Goal: Information Seeking & Learning: Learn about a topic

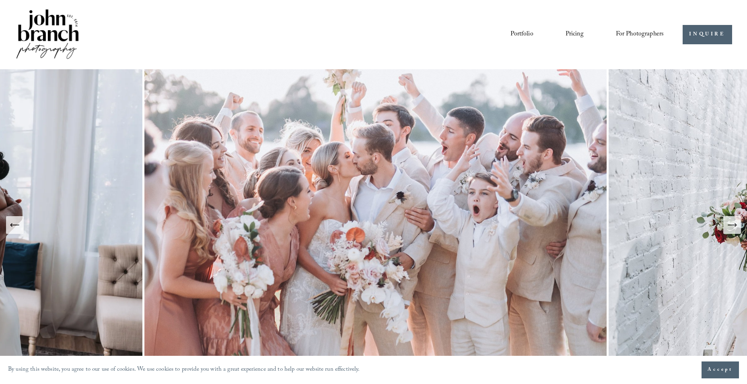
click at [735, 227] on icon "Next Slide" at bounding box center [732, 224] width 11 height 11
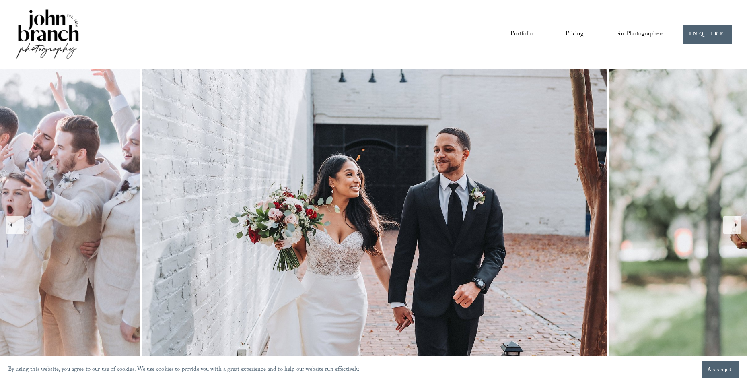
click at [351, 196] on img at bounding box center [375, 224] width 466 height 311
click at [347, 196] on img at bounding box center [375, 224] width 466 height 311
click at [731, 231] on button "Next Slide" at bounding box center [732, 225] width 18 height 18
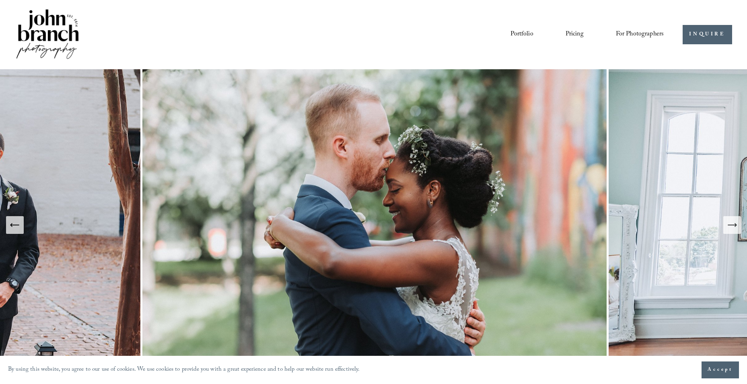
click at [410, 234] on img at bounding box center [375, 224] width 466 height 311
click at [731, 228] on icon "Next Slide" at bounding box center [732, 224] width 11 height 11
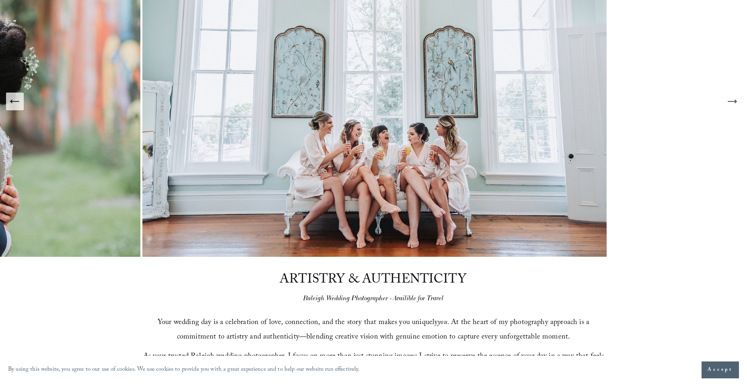
scroll to position [40, 0]
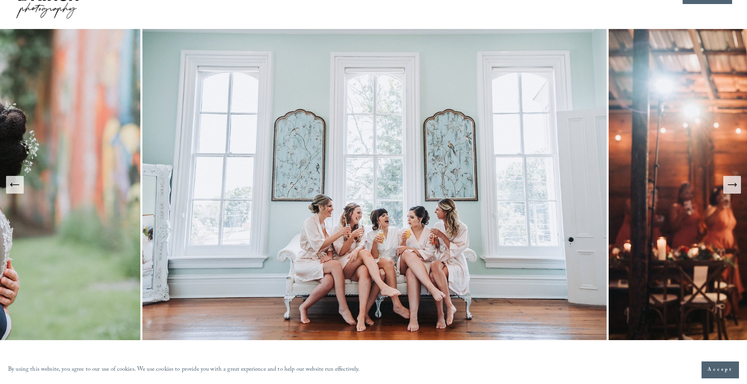
click at [729, 191] on button "Next Slide" at bounding box center [732, 185] width 18 height 18
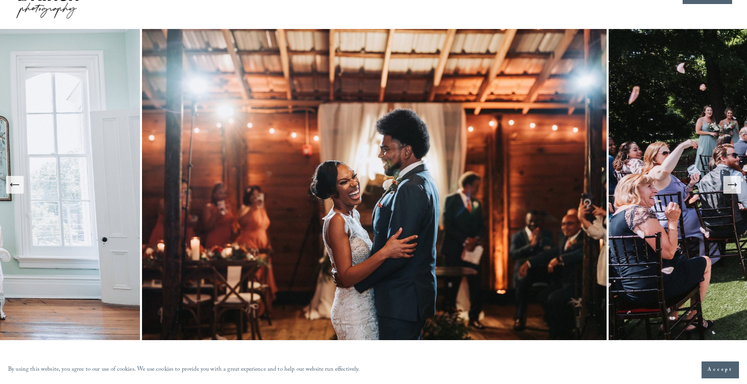
click at [733, 191] on button "Next Slide" at bounding box center [732, 185] width 18 height 18
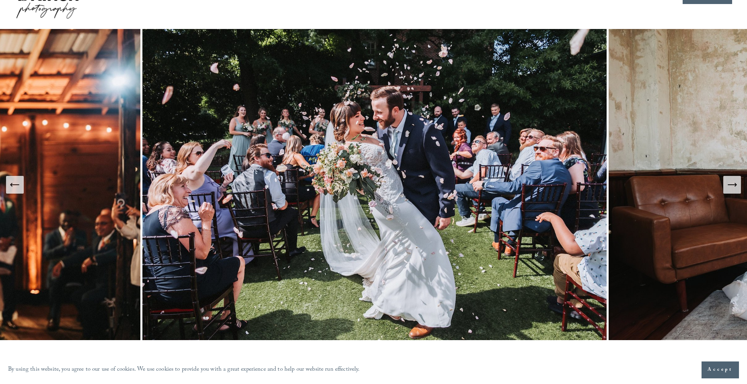
click at [738, 186] on button "Next Slide" at bounding box center [732, 185] width 18 height 18
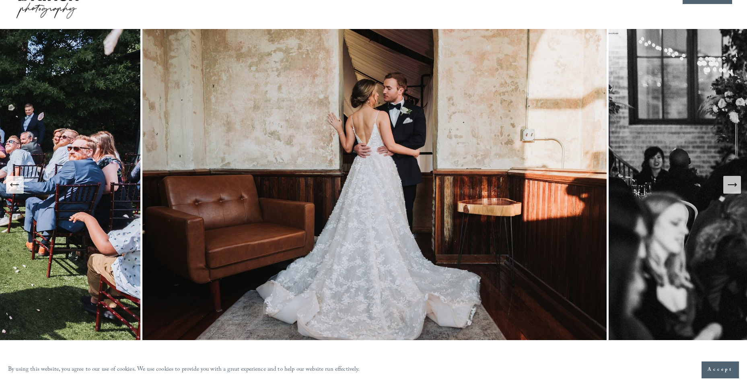
click at [735, 187] on icon "Next Slide" at bounding box center [732, 184] width 11 height 11
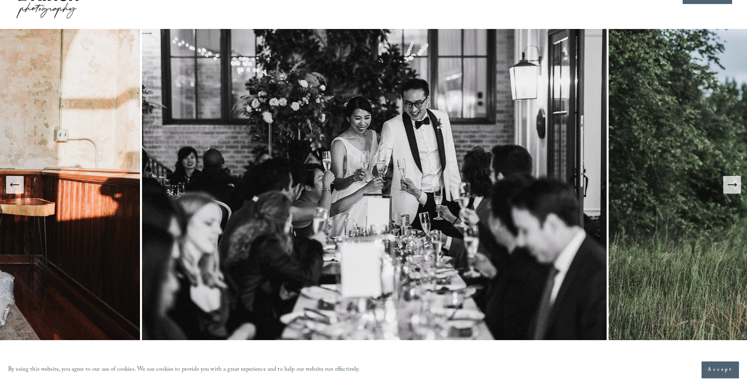
click at [729, 180] on icon "Next Slide" at bounding box center [732, 184] width 11 height 11
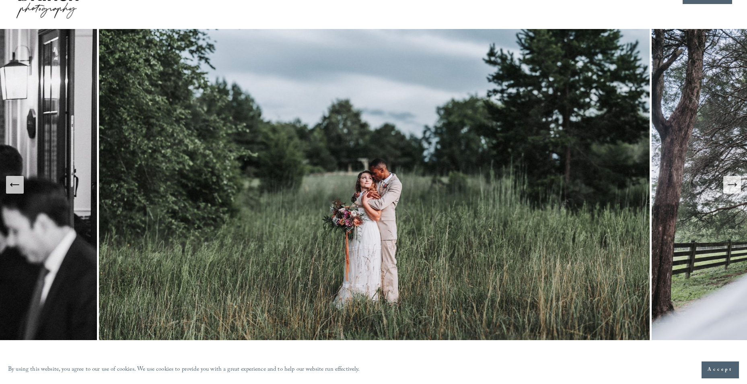
click at [732, 185] on icon "Next Slide" at bounding box center [732, 184] width 11 height 11
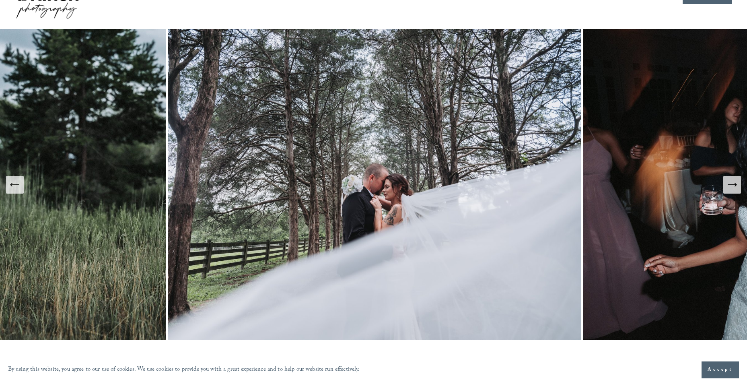
click at [731, 185] on icon "Next Slide" at bounding box center [732, 184] width 11 height 11
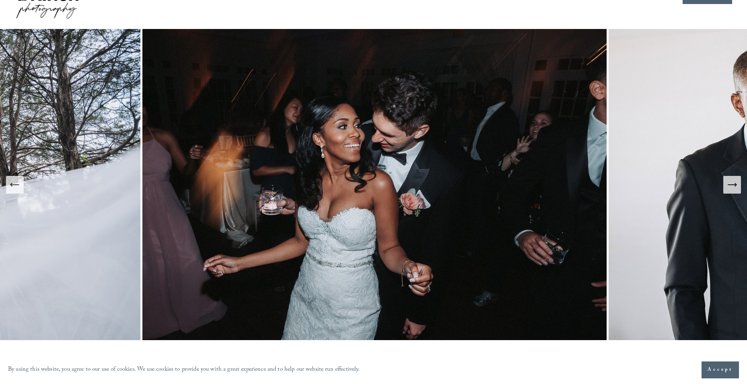
click at [731, 183] on icon "Next Slide" at bounding box center [732, 184] width 11 height 11
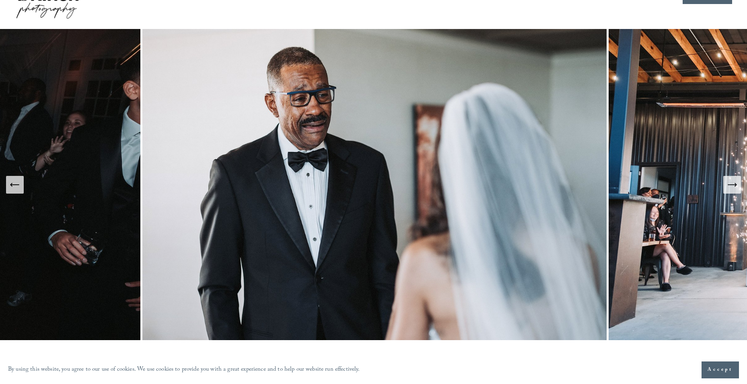
click at [738, 189] on button "Next Slide" at bounding box center [732, 185] width 18 height 18
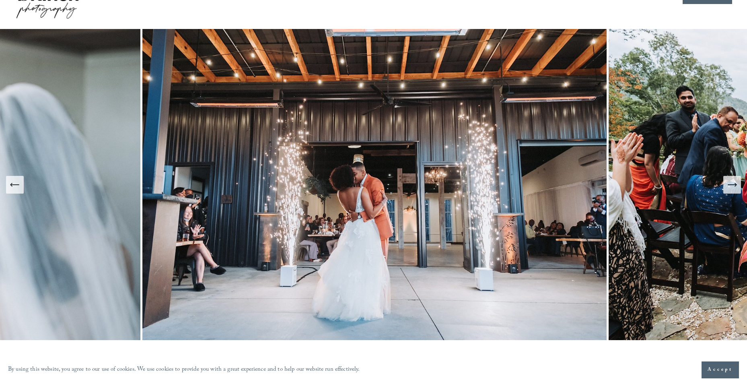
click at [731, 189] on icon "Next Slide" at bounding box center [732, 184] width 11 height 11
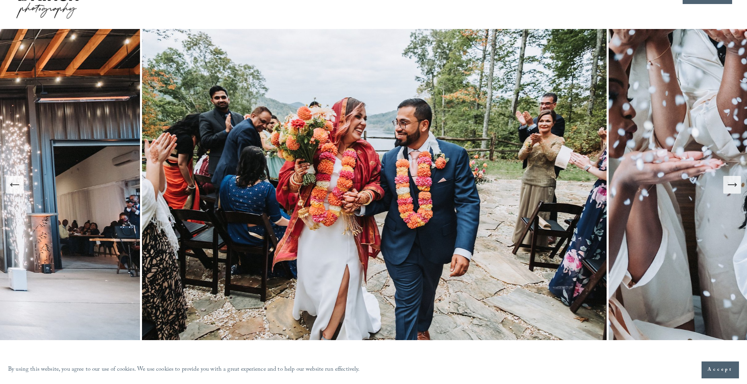
click at [733, 187] on icon "Next Slide" at bounding box center [732, 184] width 11 height 11
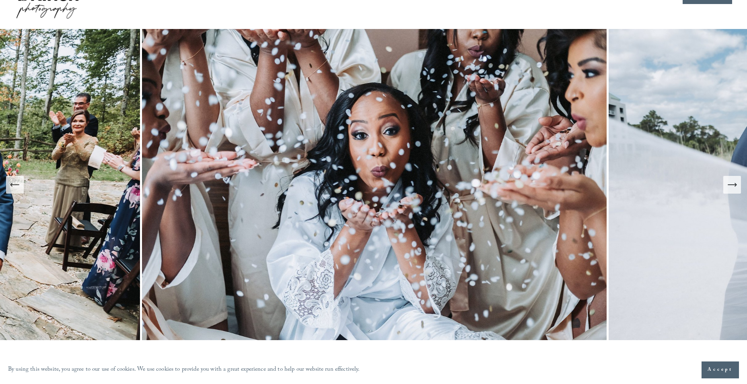
click at [733, 186] on icon "Next Slide" at bounding box center [732, 184] width 11 height 11
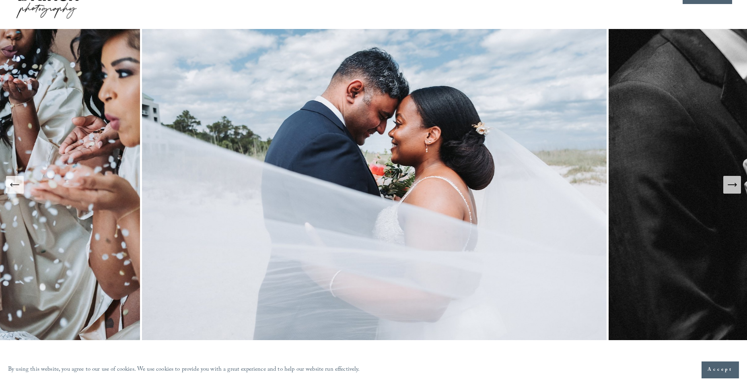
click at [492, 201] on img at bounding box center [375, 184] width 467 height 311
click at [734, 181] on icon "Next Slide" at bounding box center [732, 184] width 11 height 11
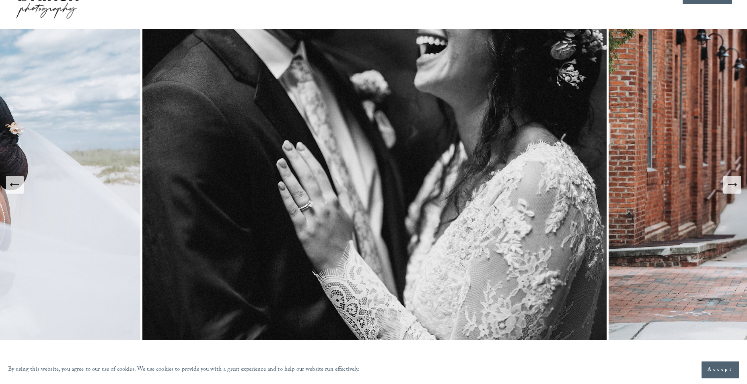
click at [727, 185] on icon "Next Slide" at bounding box center [732, 184] width 11 height 11
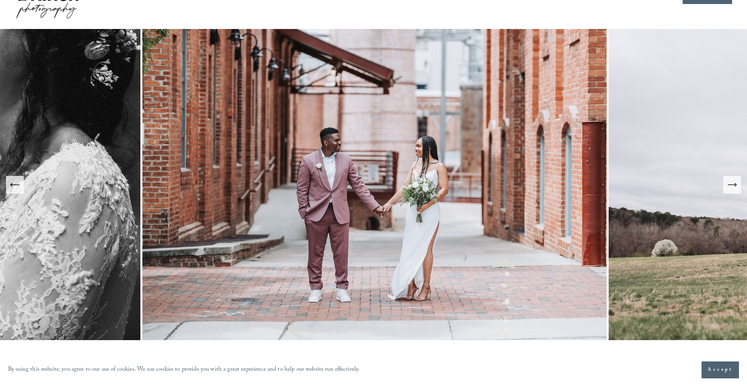
click at [728, 190] on div "Next Slide" at bounding box center [732, 184] width 11 height 11
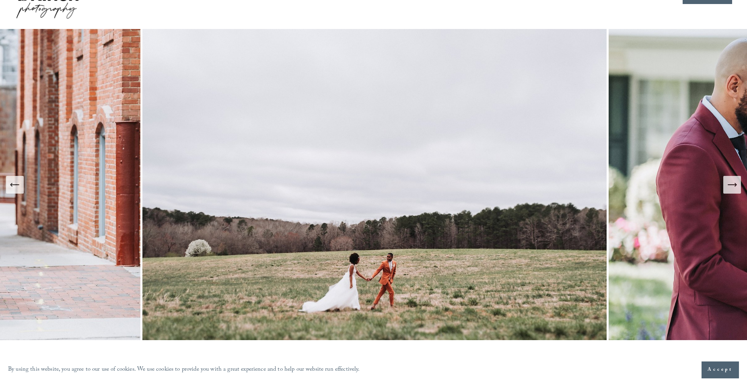
click at [731, 183] on icon "Next Slide" at bounding box center [732, 184] width 11 height 11
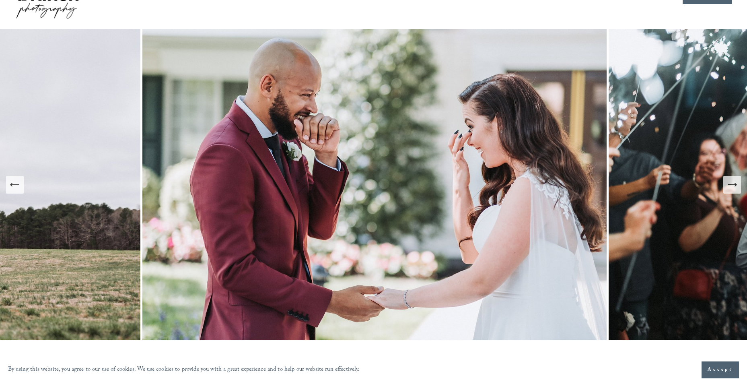
click at [733, 181] on icon "Next Slide" at bounding box center [732, 184] width 11 height 11
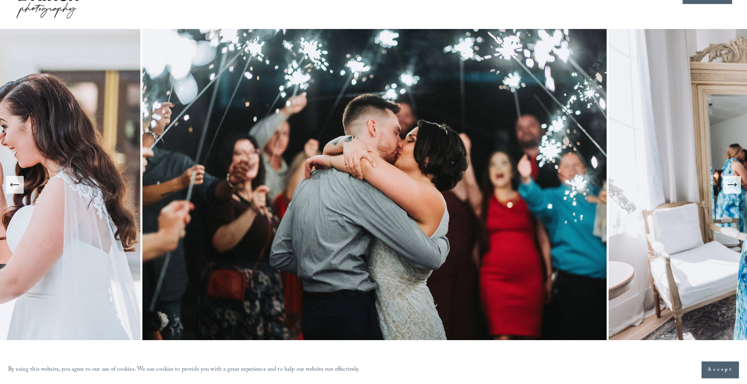
click at [733, 181] on icon "Next Slide" at bounding box center [732, 184] width 11 height 11
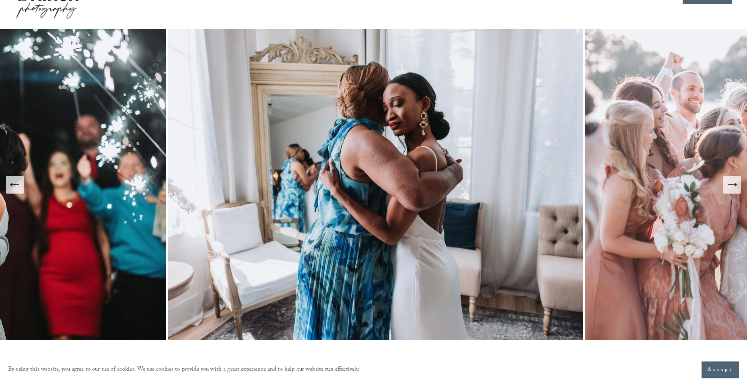
click at [733, 181] on icon "Next Slide" at bounding box center [732, 184] width 11 height 11
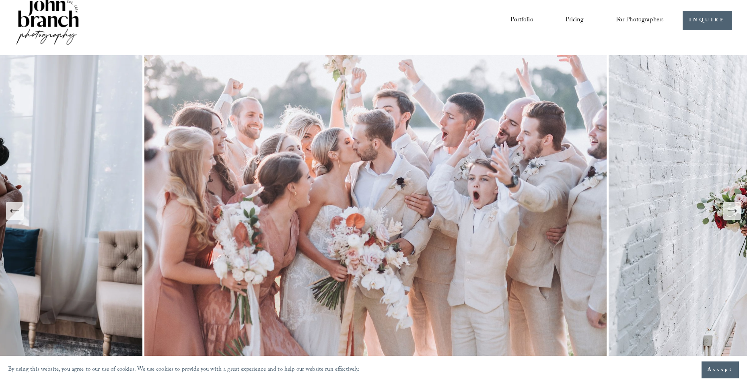
scroll to position [0, 0]
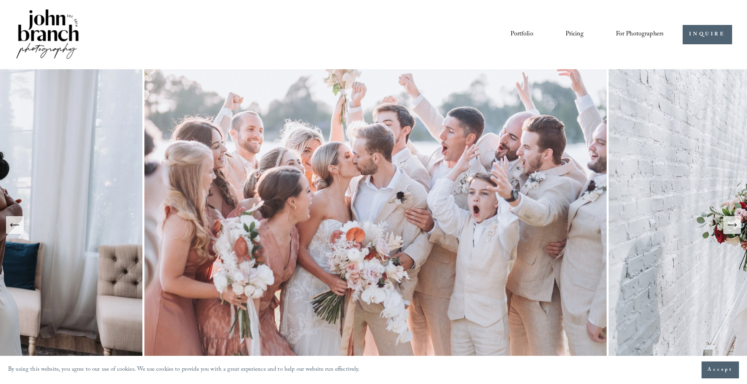
click at [516, 34] on link "Portfolio" at bounding box center [522, 35] width 23 height 14
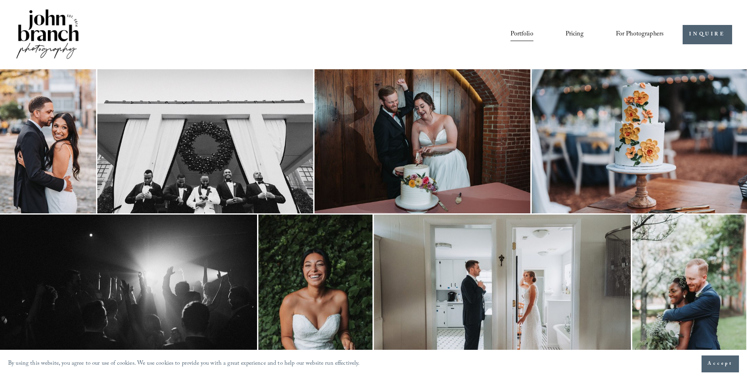
click at [48, 132] on img at bounding box center [48, 141] width 96 height 144
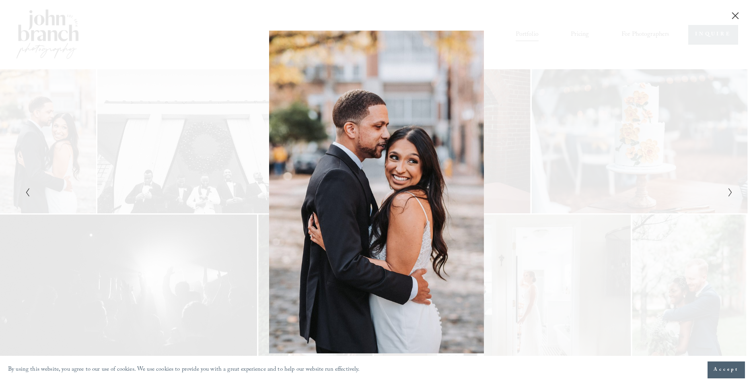
click at [729, 191] on icon "Next Slide" at bounding box center [730, 192] width 5 height 10
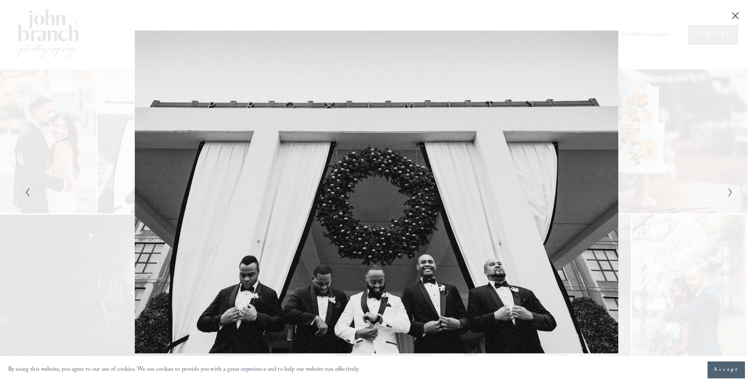
click at [731, 189] on icon "Next Slide" at bounding box center [730, 192] width 5 height 10
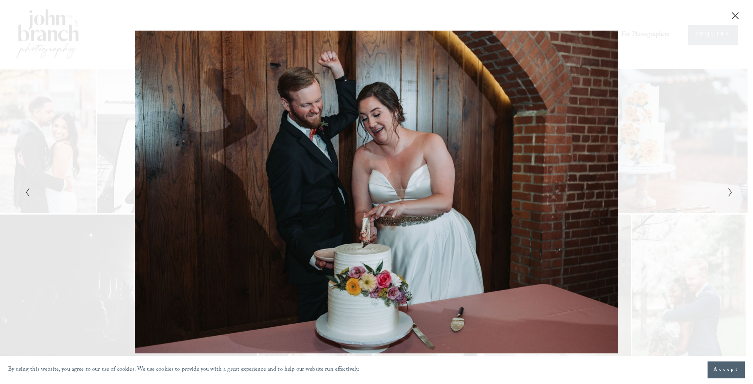
click at [732, 188] on div at bounding box center [376, 192] width 753 height 384
click at [731, 192] on icon "Next Slide" at bounding box center [730, 192] width 5 height 10
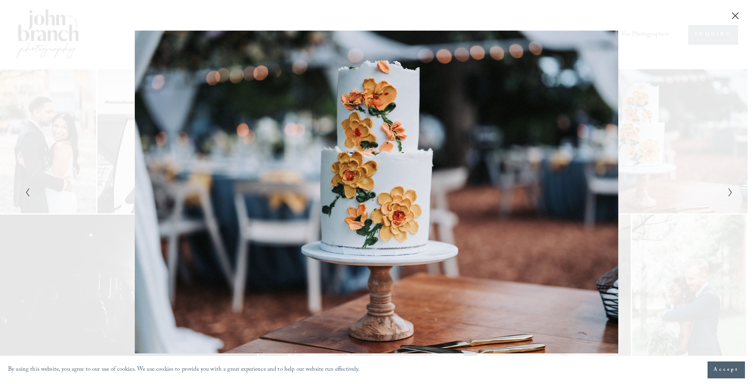
click at [731, 192] on icon "Next Slide" at bounding box center [730, 192] width 5 height 10
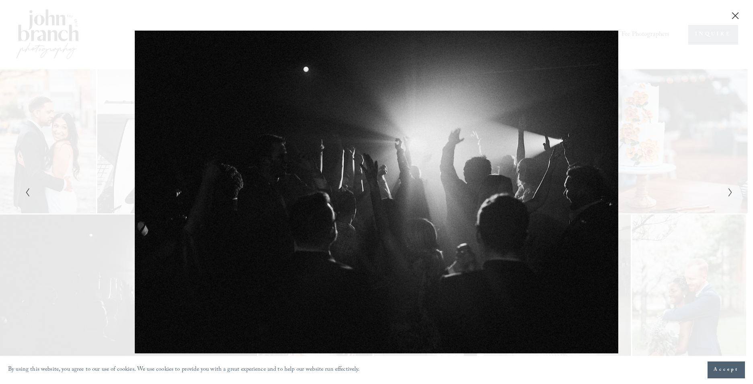
click at [731, 192] on icon "Next Slide" at bounding box center [730, 192] width 5 height 10
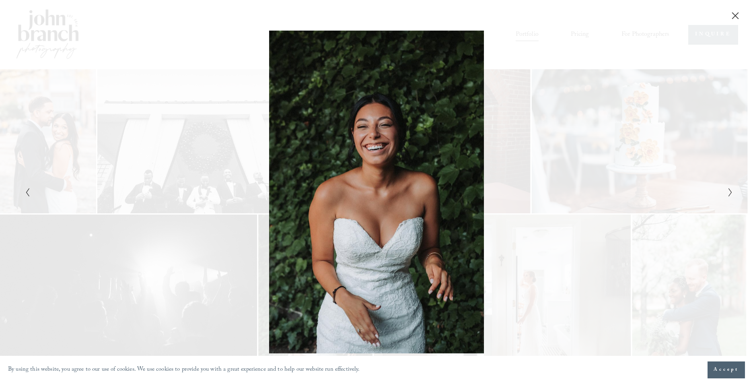
click at [731, 192] on icon "Next Slide" at bounding box center [730, 192] width 5 height 10
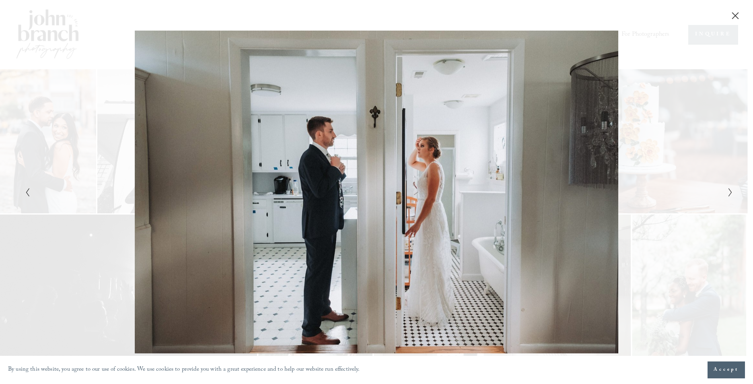
click at [731, 192] on icon "Next Slide" at bounding box center [730, 192] width 5 height 10
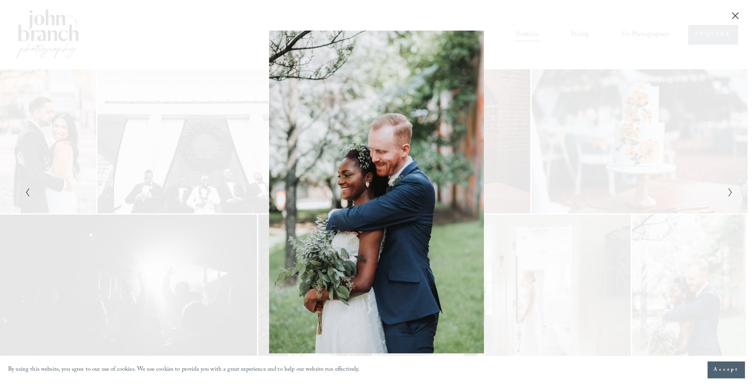
click at [731, 192] on icon "Next Slide" at bounding box center [730, 192] width 5 height 10
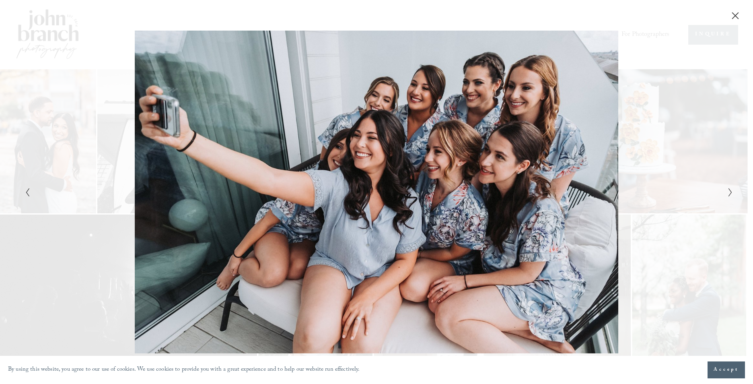
click at [731, 192] on icon "Next Slide" at bounding box center [730, 192] width 5 height 10
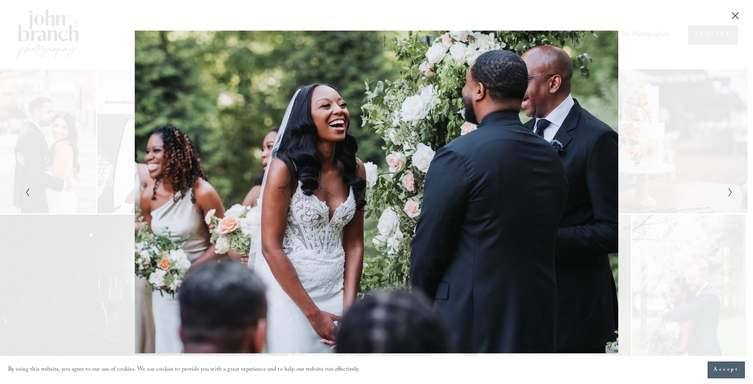
click at [731, 190] on icon "Next Slide" at bounding box center [730, 192] width 5 height 10
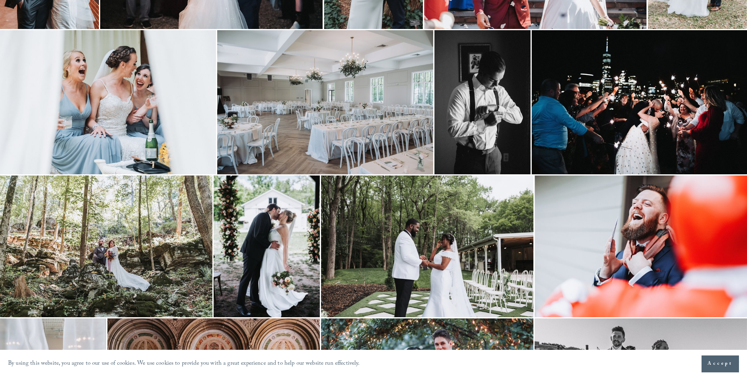
scroll to position [1368, 0]
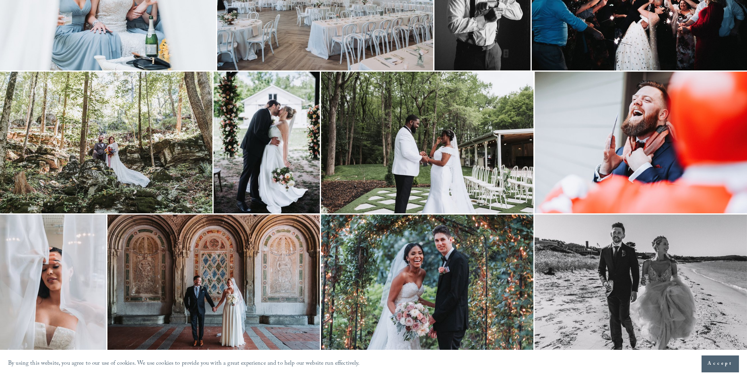
click at [447, 146] on img at bounding box center [427, 143] width 212 height 142
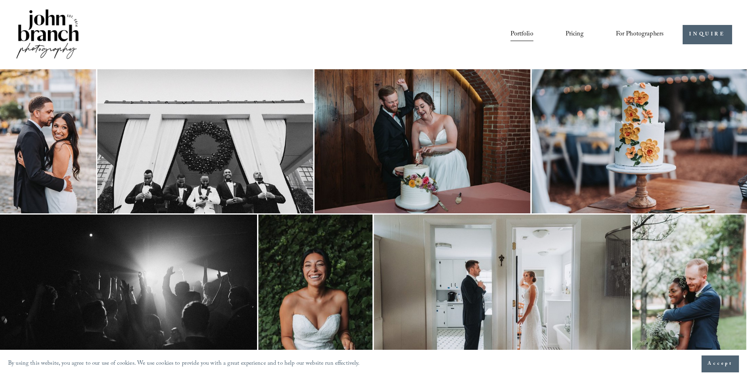
click at [513, 33] on link "Portfolio" at bounding box center [522, 35] width 23 height 14
click at [640, 166] on img at bounding box center [640, 141] width 216 height 144
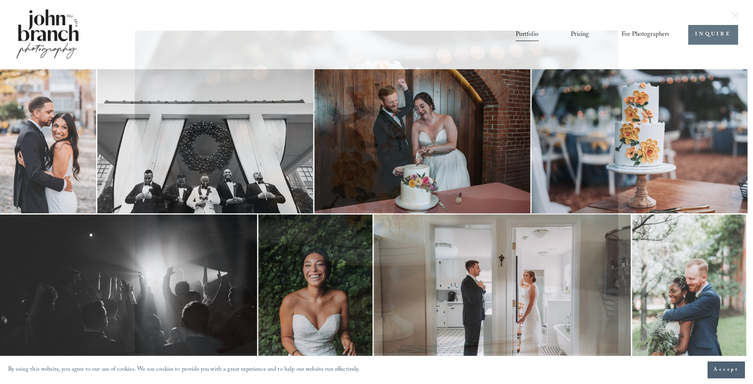
click at [487, 184] on div "Gallery" at bounding box center [554, 192] width 354 height 323
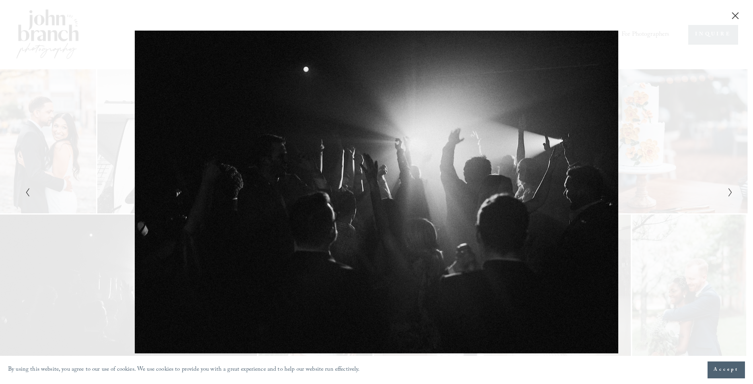
click at [486, 184] on div "Gallery" at bounding box center [554, 192] width 354 height 323
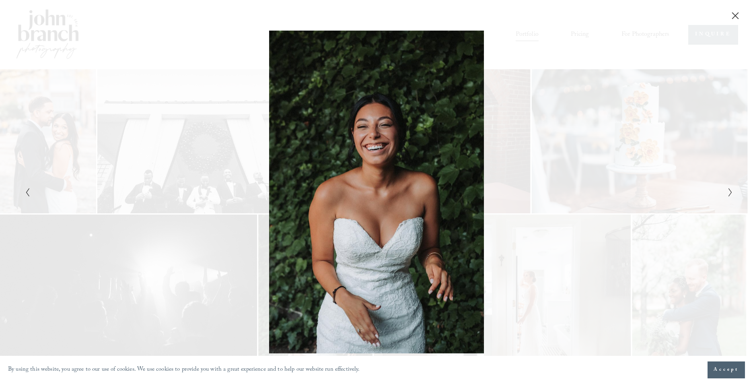
click at [486, 184] on div "Gallery" at bounding box center [554, 192] width 354 height 323
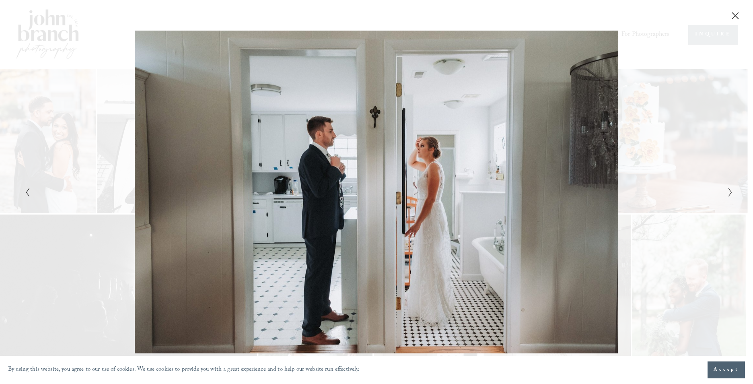
click at [486, 184] on div "Gallery" at bounding box center [554, 192] width 354 height 323
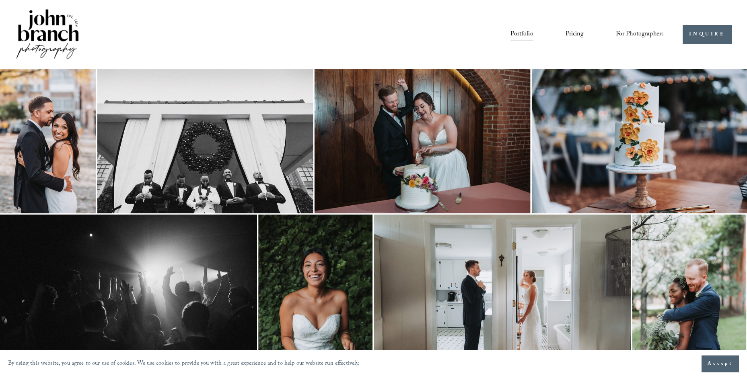
click at [578, 35] on link "Pricing" at bounding box center [575, 35] width 18 height 14
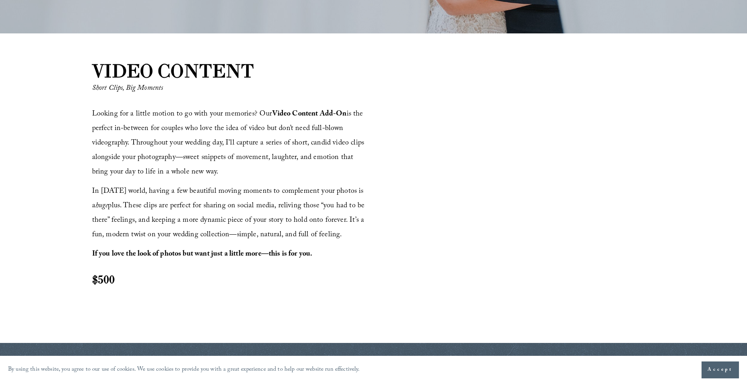
scroll to position [885, 0]
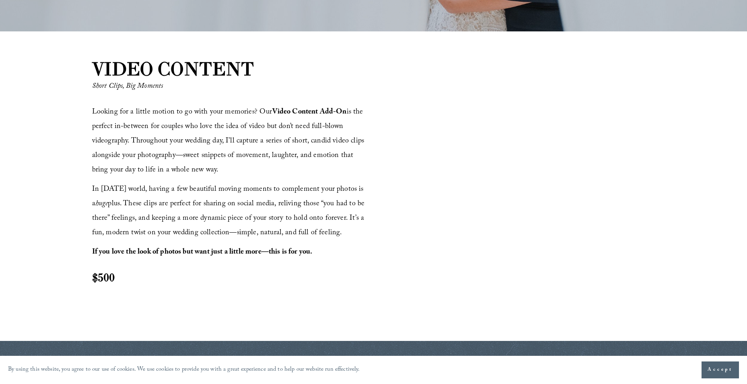
click at [550, 220] on div at bounding box center [515, 184] width 279 height 157
click at [482, 200] on div at bounding box center [515, 184] width 279 height 157
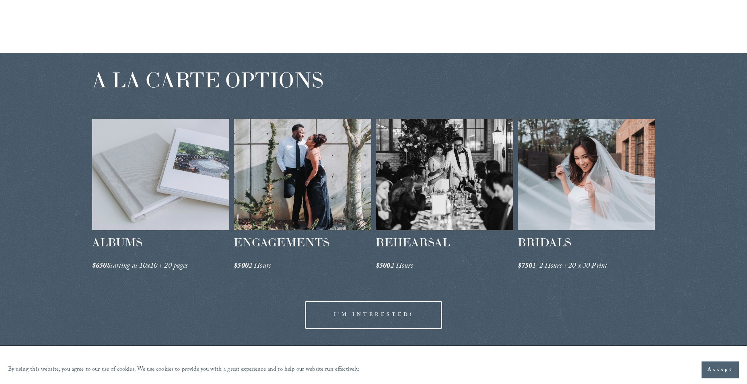
scroll to position [1167, 0]
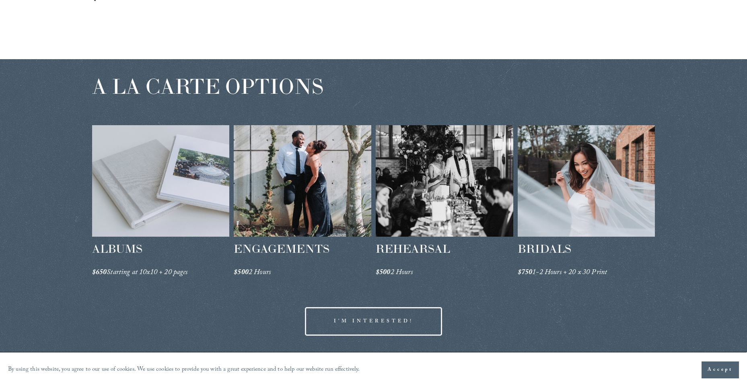
click at [150, 211] on div at bounding box center [161, 180] width 138 height 111
click at [271, 194] on div at bounding box center [303, 180] width 138 height 111
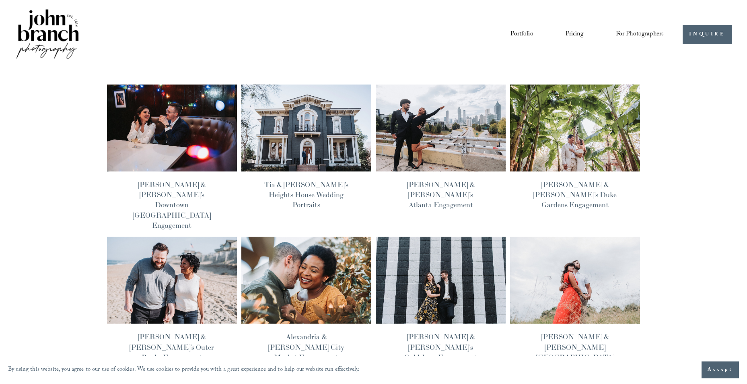
click at [161, 146] on img at bounding box center [171, 128] width 131 height 88
click at [429, 122] on img at bounding box center [440, 128] width 131 height 88
click at [572, 33] on link "Pricing" at bounding box center [575, 35] width 18 height 14
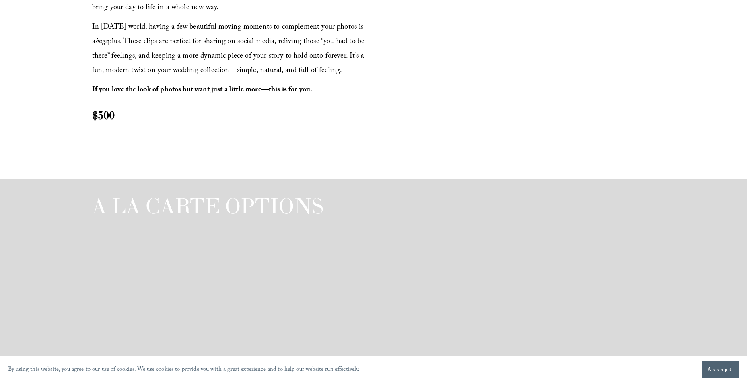
scroll to position [1126, 0]
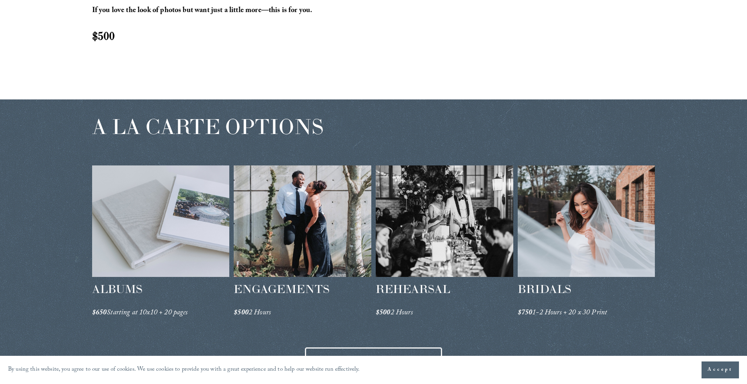
click at [582, 217] on div at bounding box center [587, 220] width 138 height 111
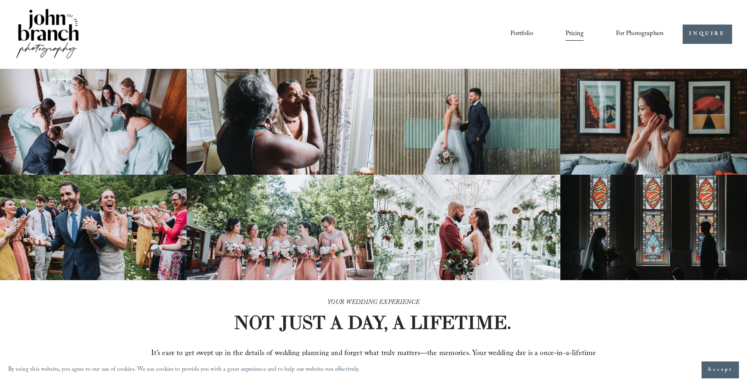
scroll to position [0, 0]
click at [631, 34] on span "For Photographers" at bounding box center [640, 34] width 48 height 12
click at [50, 26] on img at bounding box center [47, 35] width 65 height 54
